Goal: Book appointment/travel/reservation

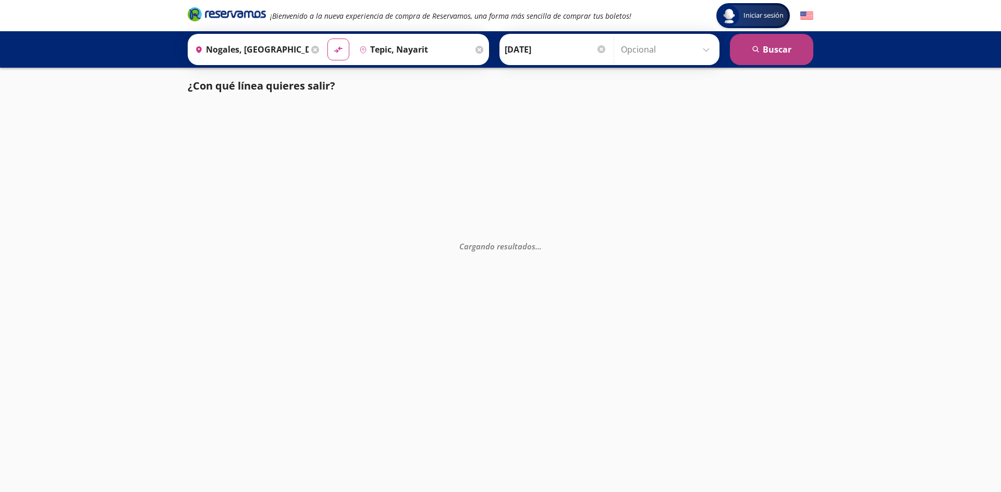
click at [768, 55] on button "search Buscar" at bounding box center [771, 49] width 83 height 31
type input "Nogales, [GEOGRAPHIC_DATA]"
type input "Tepic, Nayarit"
type input "Nogales, [GEOGRAPHIC_DATA]"
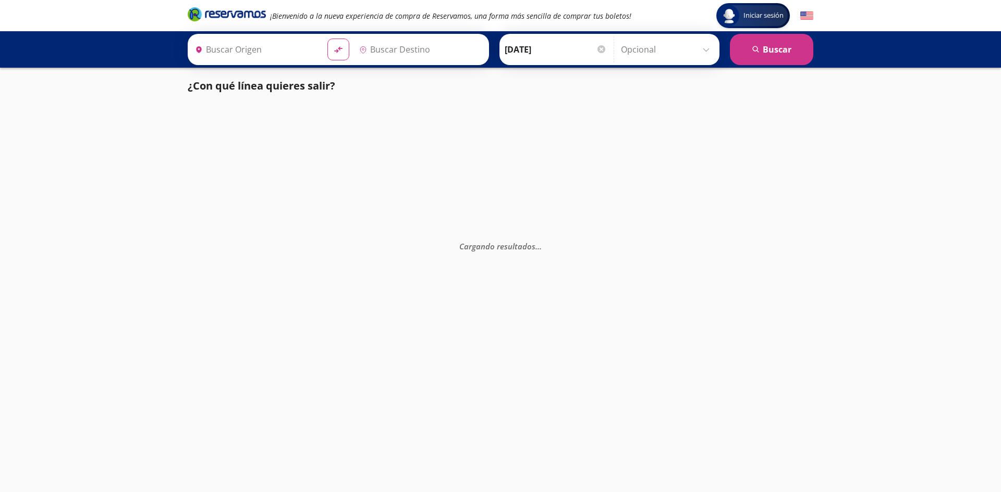
type input "Nogales, [GEOGRAPHIC_DATA]"
type input "Tepic, Nayarit"
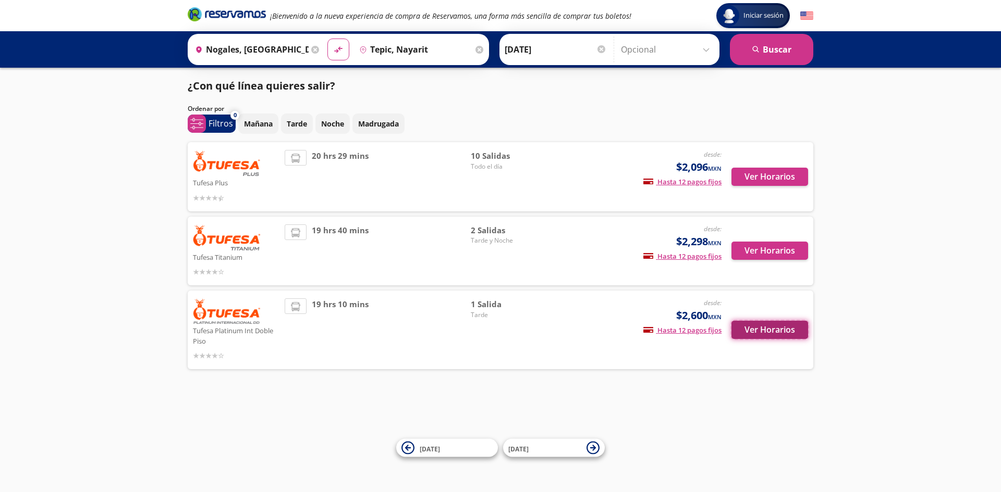
click at [764, 330] on button "Ver Horarios" at bounding box center [769, 330] width 77 height 18
